Goal: Transaction & Acquisition: Purchase product/service

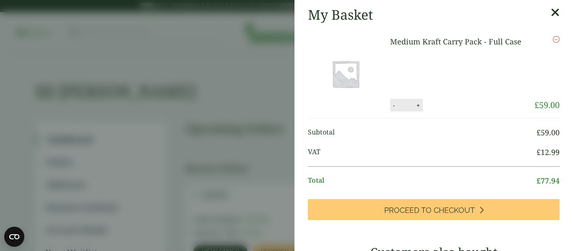
click at [556, 12] on icon at bounding box center [554, 13] width 9 height 12
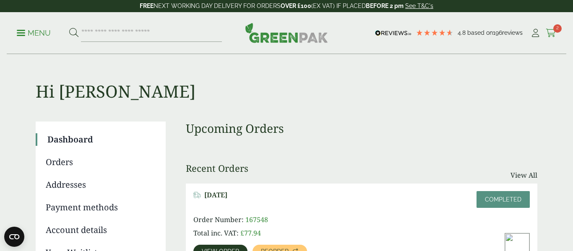
click at [553, 32] on icon at bounding box center [550, 33] width 10 height 8
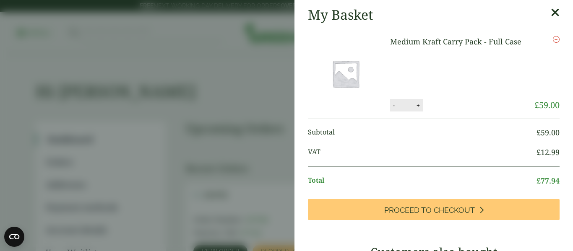
click at [243, 32] on aside "My Basket Medium Kraft Carry Pack - Full Case Medium Kraft Carry Pack - Full Ca…" at bounding box center [286, 125] width 573 height 251
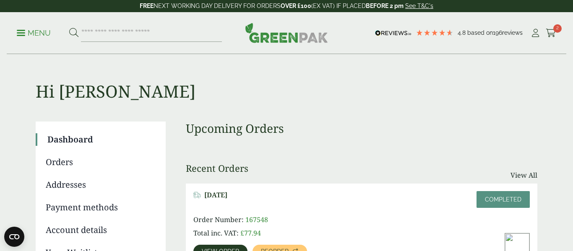
click at [556, 35] on div "Menu 4.8 Based on 196 reviews My Account 2" at bounding box center [286, 33] width 559 height 42
click at [554, 34] on icon at bounding box center [550, 33] width 10 height 8
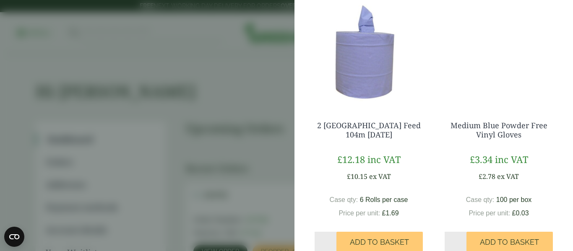
scroll to position [266, 0]
click at [378, 131] on link "2 [GEOGRAPHIC_DATA] Feed 104m [DATE]" at bounding box center [369, 129] width 104 height 19
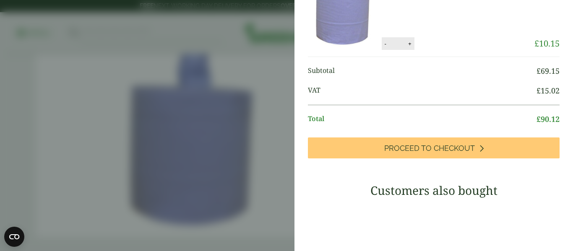
scroll to position [166, 0]
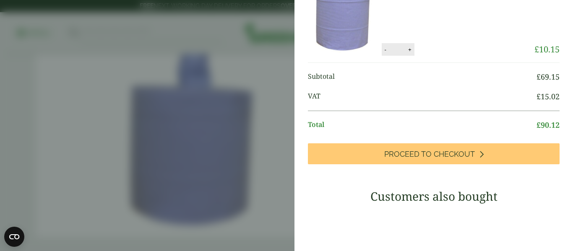
click at [247, 144] on aside "My Basket Medium Kraft Carry Pack - Full Case Medium Kraft Carry Pack - Full Ca…" at bounding box center [286, 125] width 573 height 251
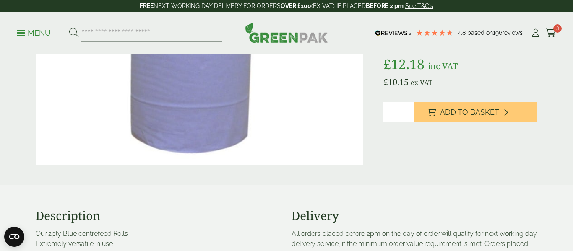
scroll to position [140, 0]
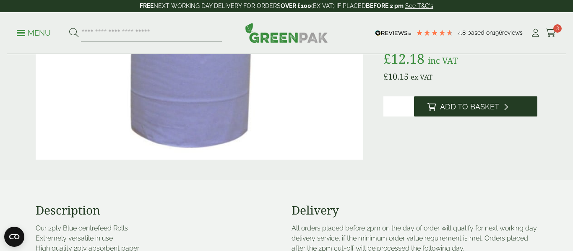
click at [479, 114] on button "Add to Basket" at bounding box center [475, 106] width 123 height 20
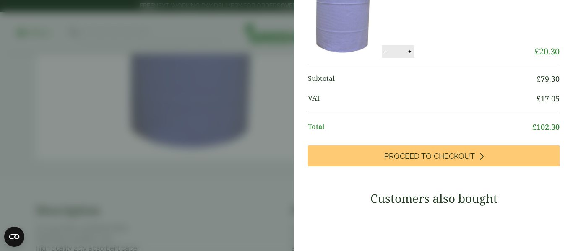
scroll to position [200, 0]
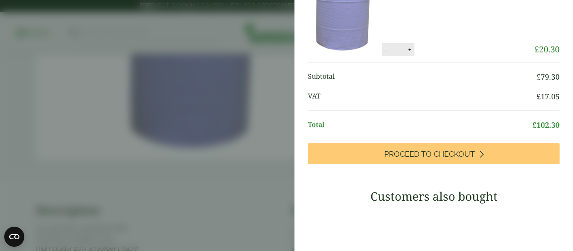
click at [451, 167] on div "My Basket Medium Kraft Carry Pack - Full Case Medium Kraft Carry Pack - Full Ca…" at bounding box center [433, 159] width 278 height 651
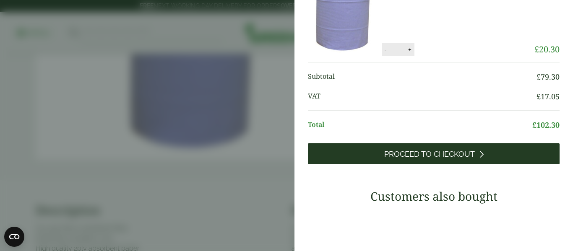
click at [448, 158] on span "Proceed to Checkout" at bounding box center [429, 154] width 91 height 9
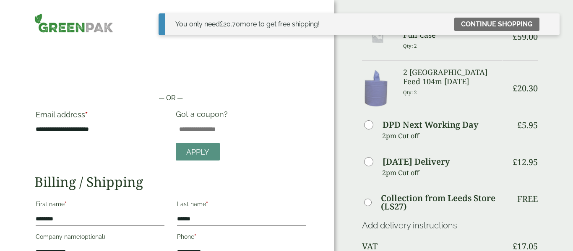
click at [417, 86] on h3 "2 [GEOGRAPHIC_DATA] Feed 104m [DATE]" at bounding box center [452, 77] width 98 height 18
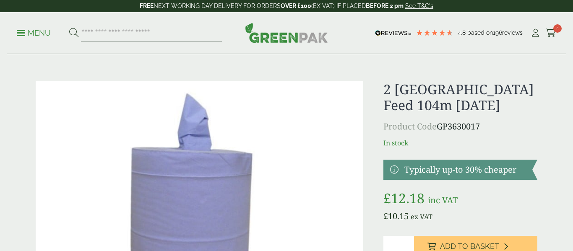
click at [555, 29] on span "4" at bounding box center [557, 28] width 8 height 8
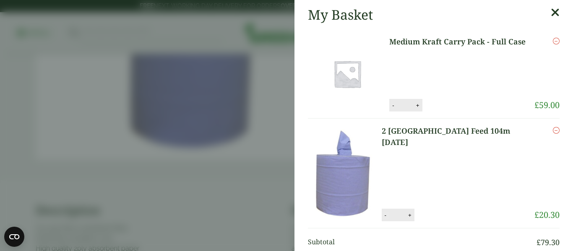
click at [389, 219] on button "-" at bounding box center [385, 215] width 7 height 7
type input "*"
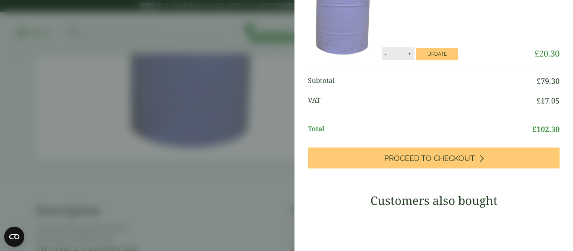
scroll to position [173, 0]
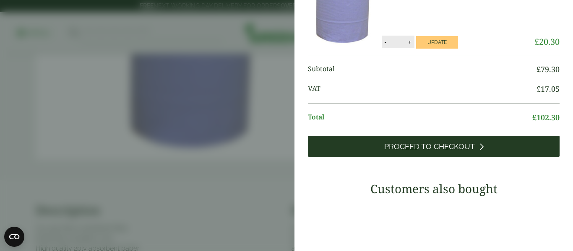
click at [449, 146] on span "Proceed to Checkout" at bounding box center [429, 146] width 91 height 9
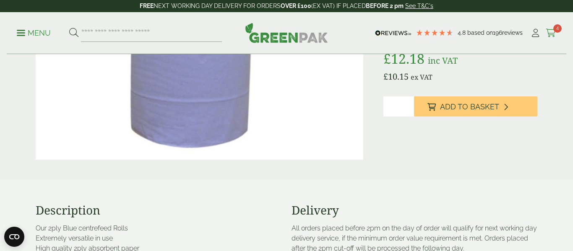
click at [553, 34] on icon at bounding box center [550, 33] width 10 height 8
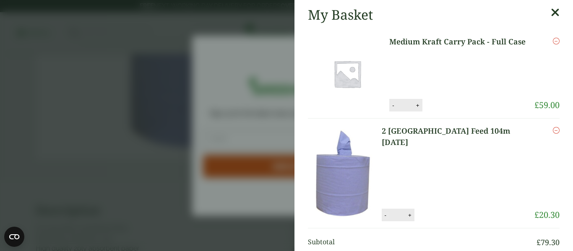
click at [389, 218] on button "-" at bounding box center [385, 215] width 7 height 7
type input "*"
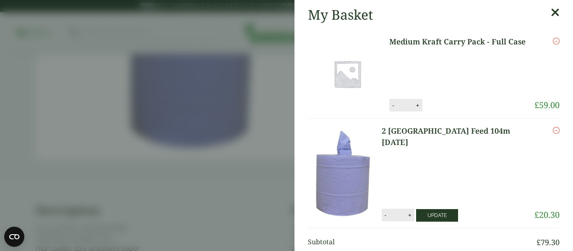
click at [430, 218] on button "Update" at bounding box center [437, 215] width 42 height 13
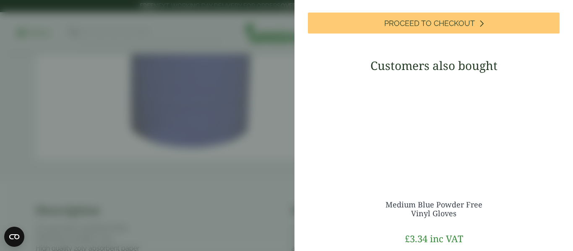
scroll to position [338, 0]
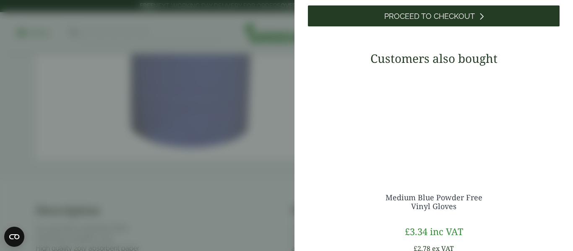
click at [459, 11] on link "Proceed to Checkout" at bounding box center [433, 15] width 251 height 21
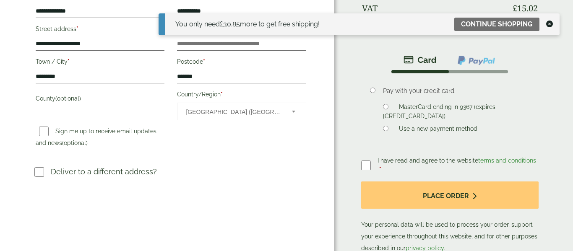
scroll to position [241, 0]
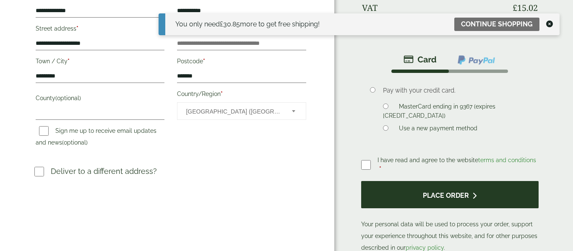
click at [451, 187] on button "Place order" at bounding box center [449, 194] width 177 height 27
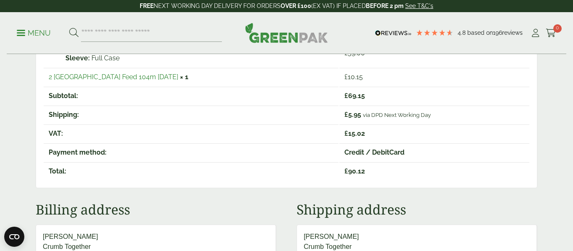
scroll to position [193, 0]
